Goal: Find specific page/section: Find specific page/section

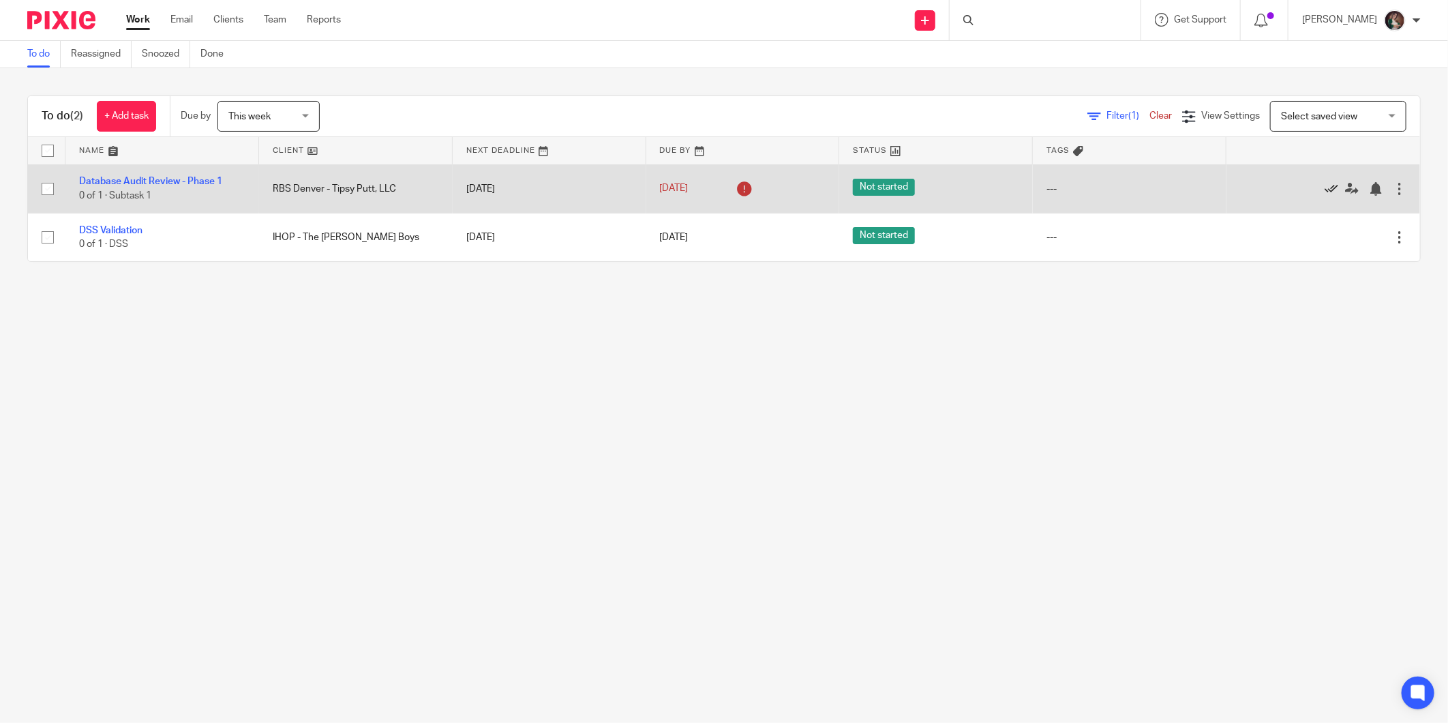
click at [1324, 187] on icon at bounding box center [1331, 189] width 14 height 14
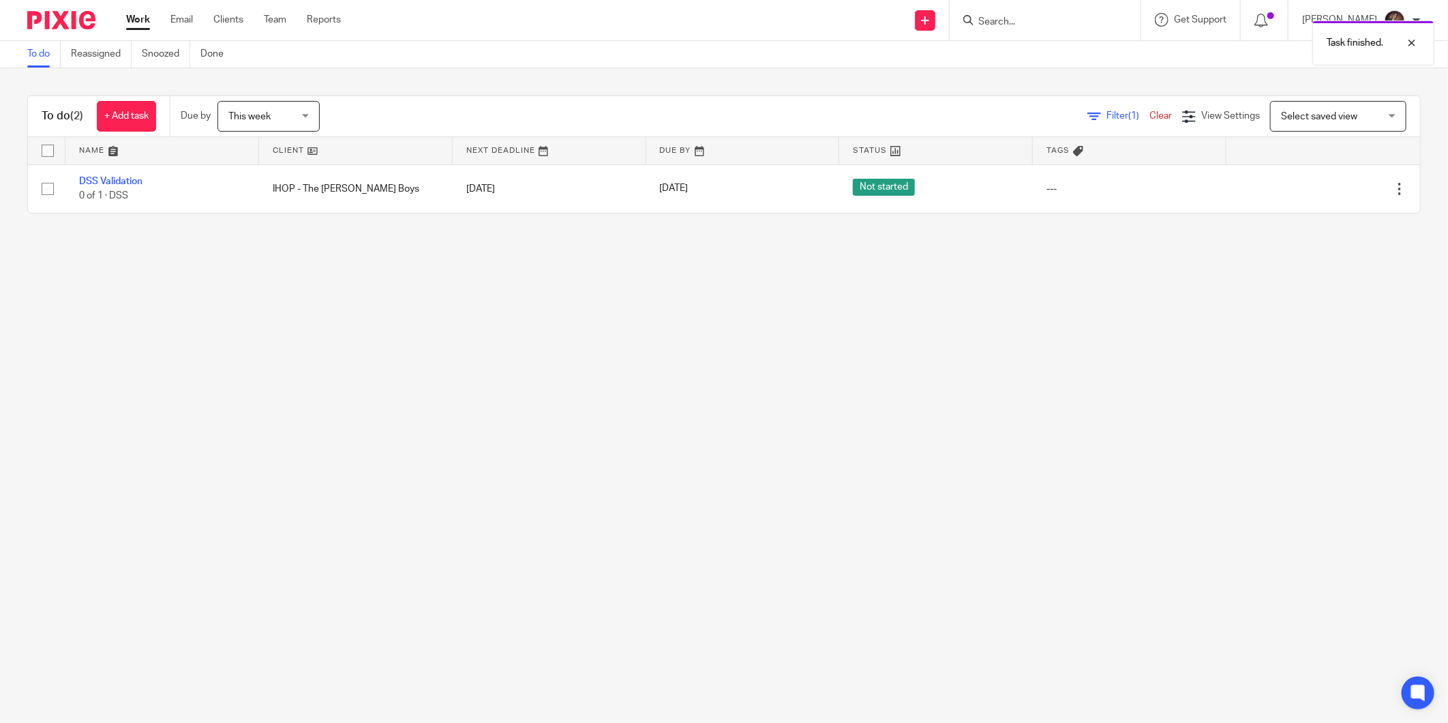
click at [241, 320] on main "To do Reassigned Snoozed Done To do (2) + Add task Due by This week This week T…" at bounding box center [724, 361] width 1448 height 723
click at [1034, 23] on input "Search" at bounding box center [1038, 22] width 123 height 12
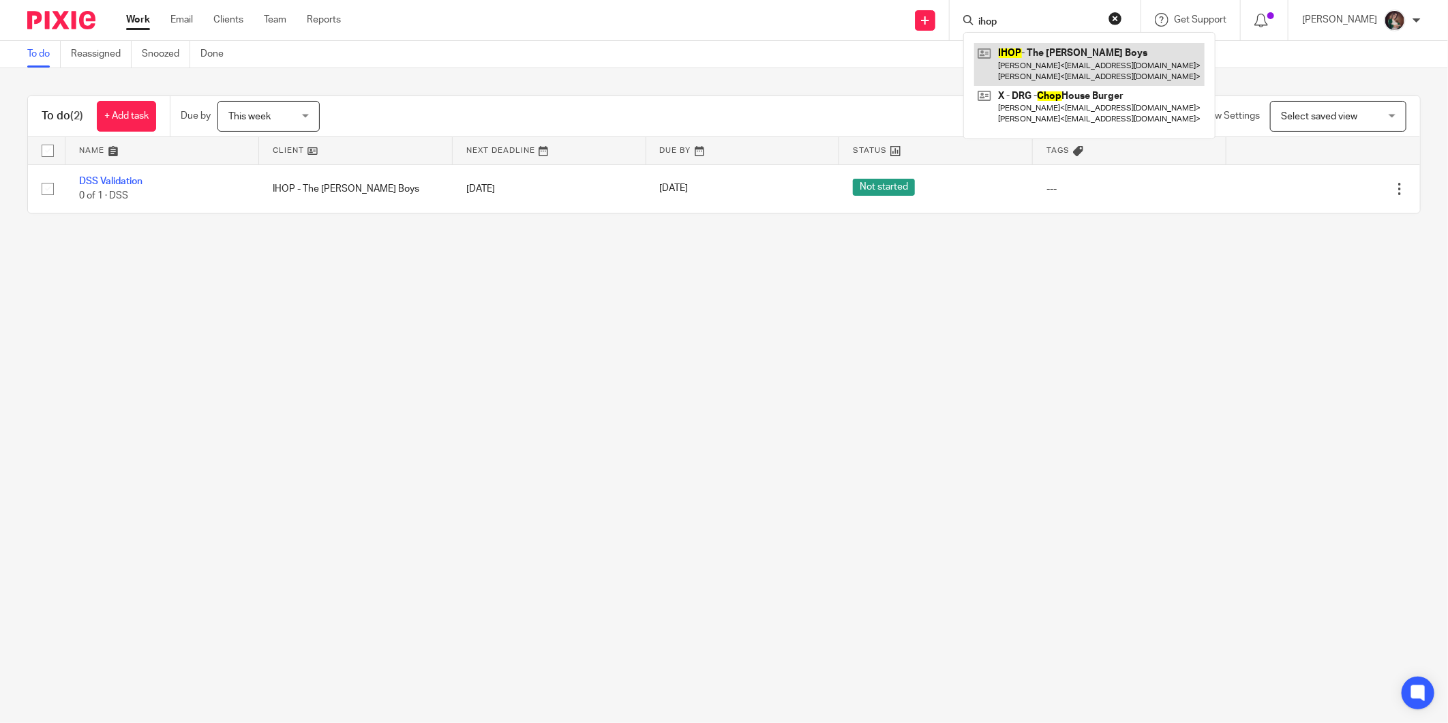
type input "ihop"
click at [1086, 57] on link at bounding box center [1089, 64] width 230 height 42
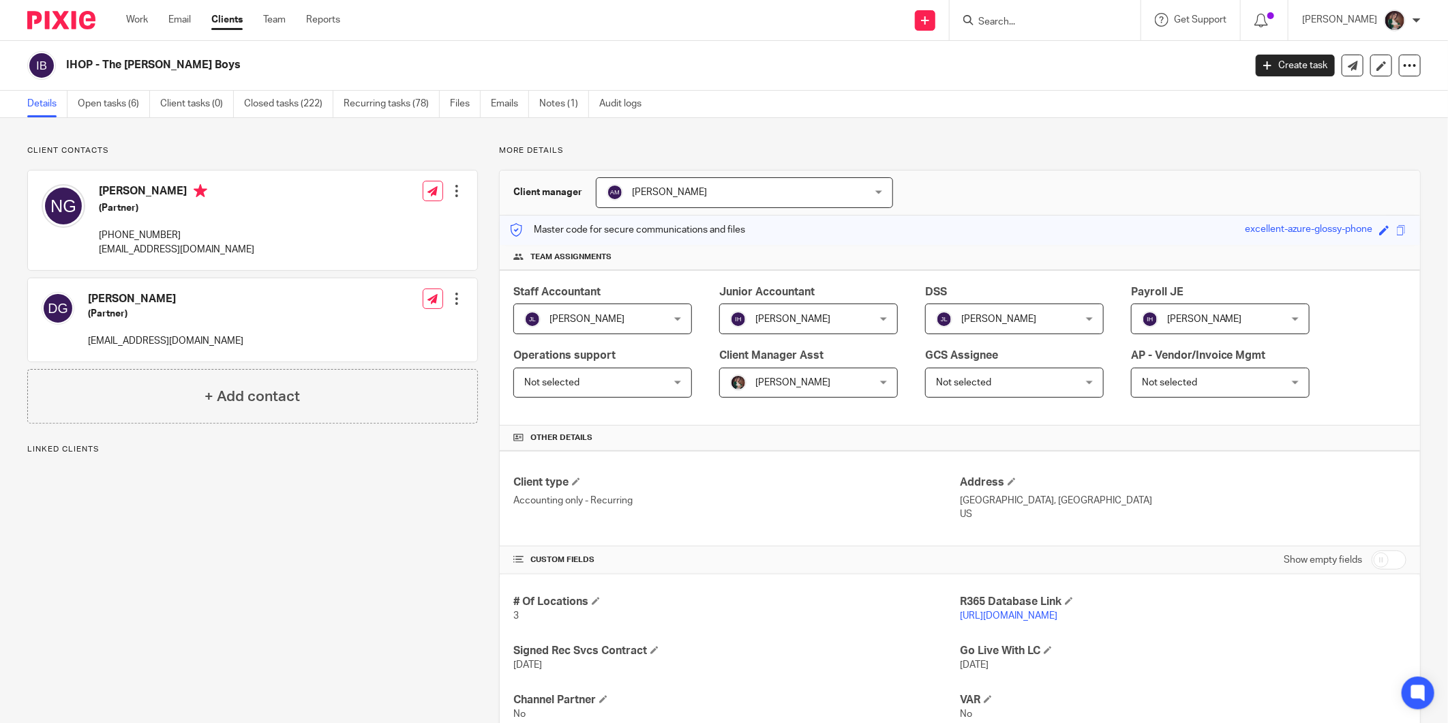
click at [975, 615] on link "https://goldnerboys.restaurant365.com" at bounding box center [1008, 616] width 97 height 10
click at [137, 21] on link "Work" at bounding box center [137, 20] width 22 height 14
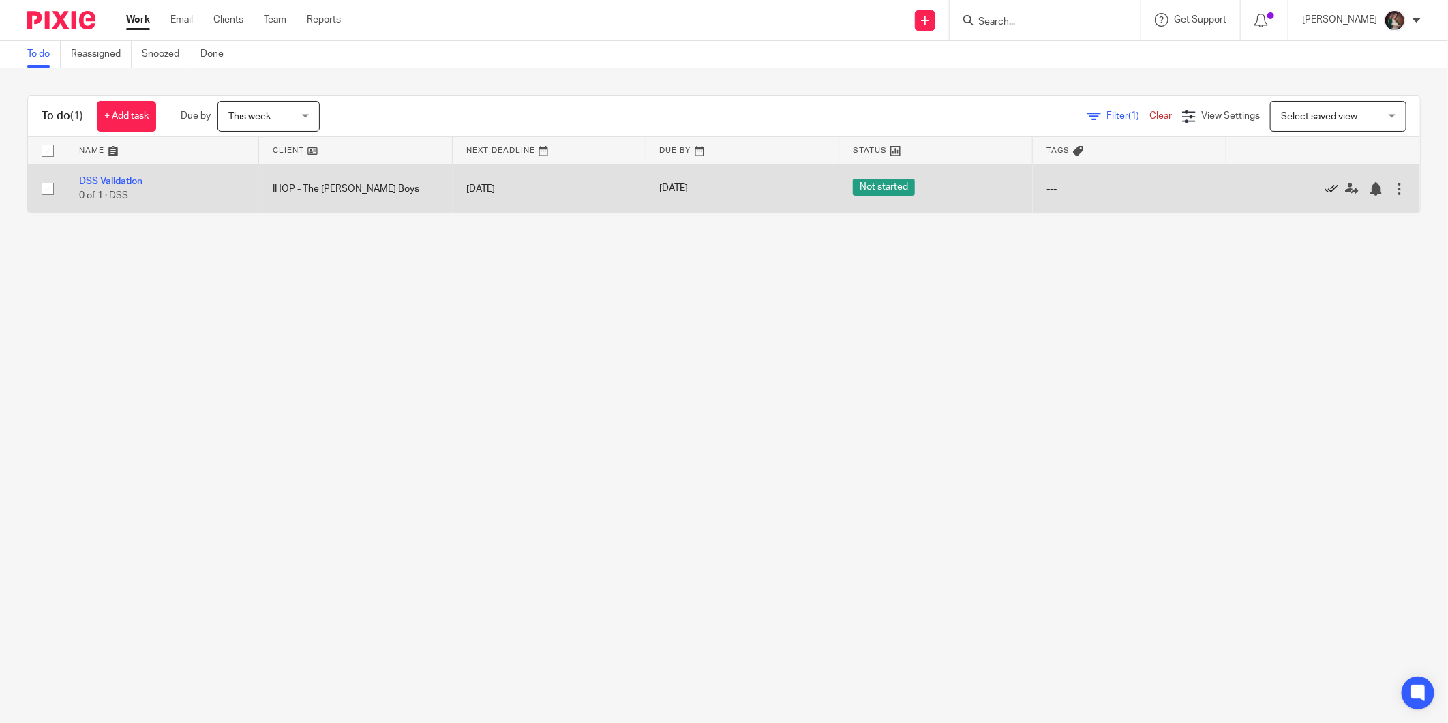
click at [1324, 186] on icon at bounding box center [1331, 189] width 14 height 14
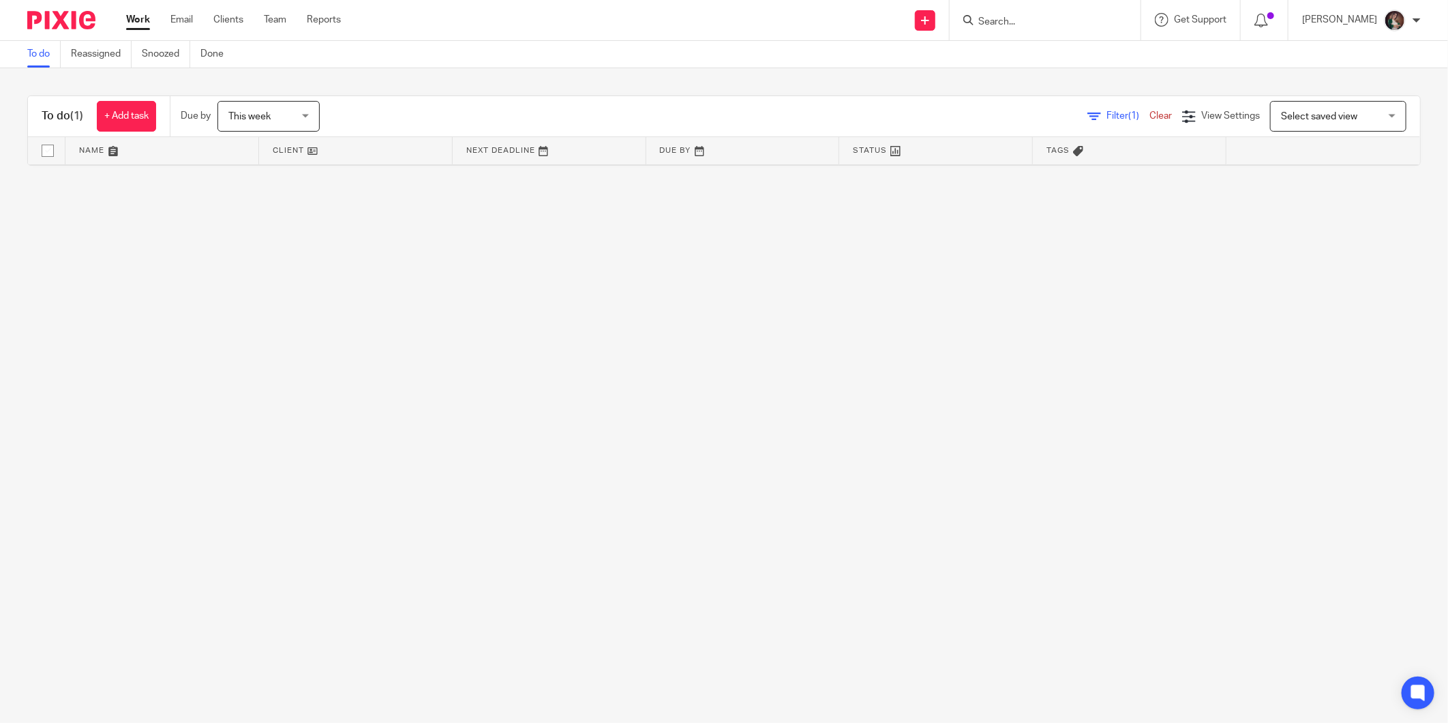
click at [1041, 31] on div at bounding box center [1044, 20] width 191 height 40
click at [1030, 16] on input "Search" at bounding box center [1038, 22] width 123 height 12
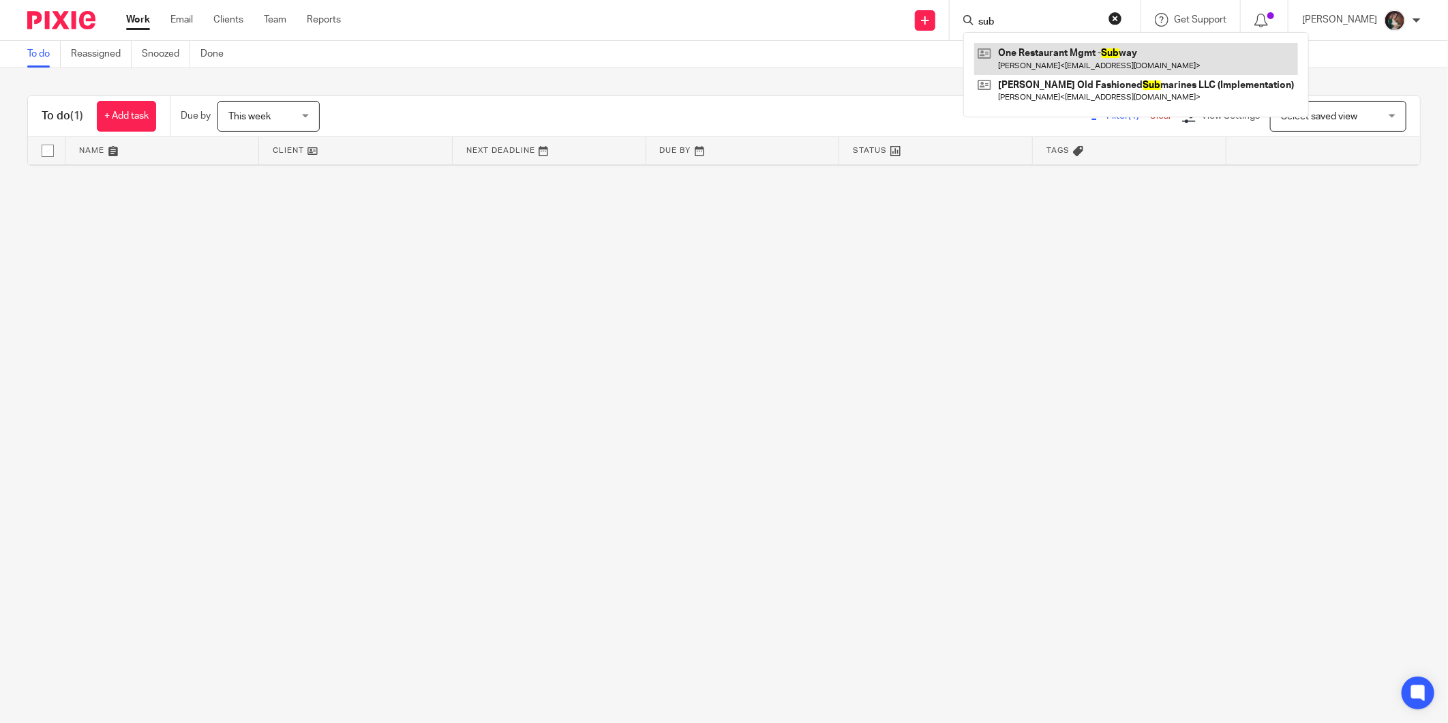
type input "sub"
click at [1053, 61] on link at bounding box center [1136, 58] width 324 height 31
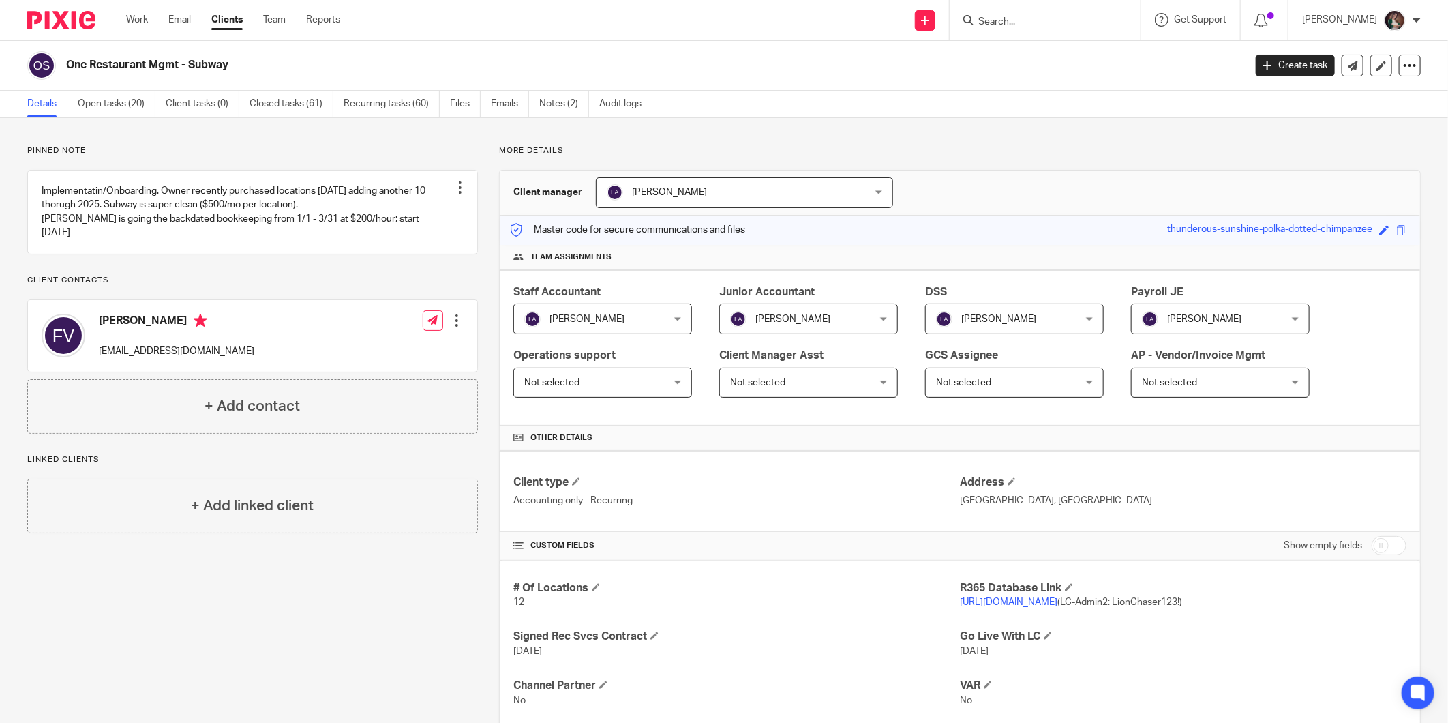
click at [1009, 605] on link "https://onerestaurant.restaurant365.com" at bounding box center [1008, 602] width 97 height 10
